Goal: Task Accomplishment & Management: Manage account settings

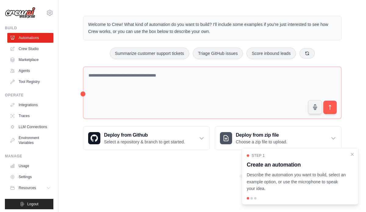
click at [30, 17] on img at bounding box center [20, 13] width 30 height 12
click at [49, 13] on icon at bounding box center [50, 13] width 2 height 2
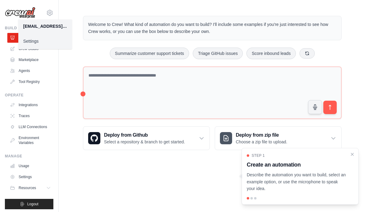
click at [29, 42] on link "Settings" at bounding box center [45, 41] width 54 height 11
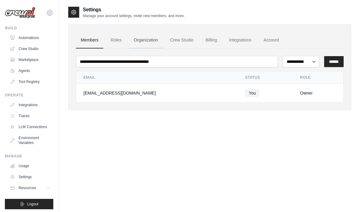
click at [142, 41] on link "Organization" at bounding box center [146, 40] width 34 height 16
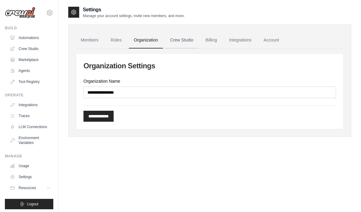
click at [177, 46] on link "Crew Studio" at bounding box center [181, 40] width 33 height 16
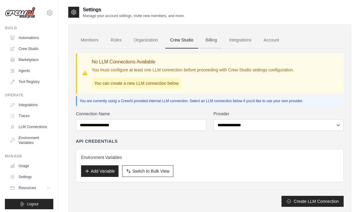
click at [210, 40] on link "Billing" at bounding box center [211, 40] width 21 height 16
